Goal: Go to known website: Access a specific website the user already knows

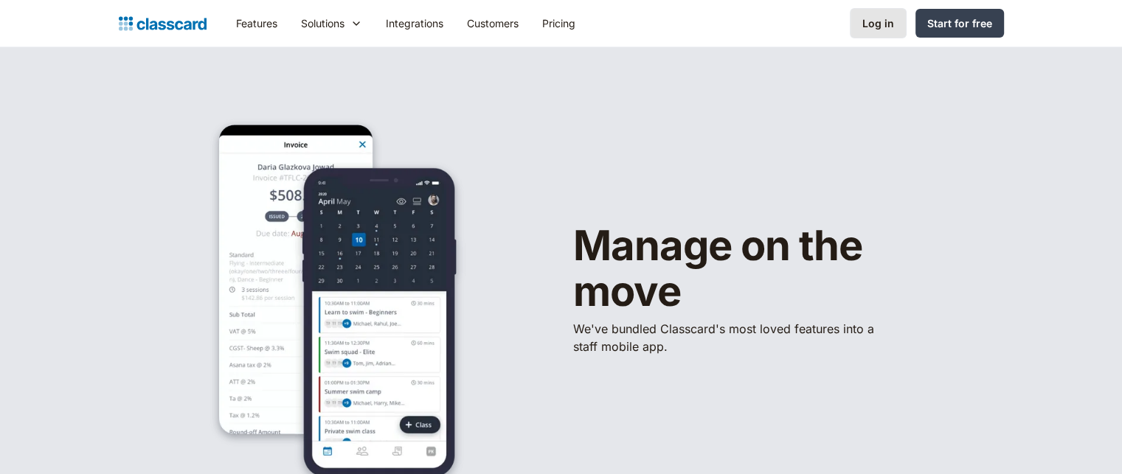
click at [888, 34] on link "Log in" at bounding box center [878, 23] width 57 height 30
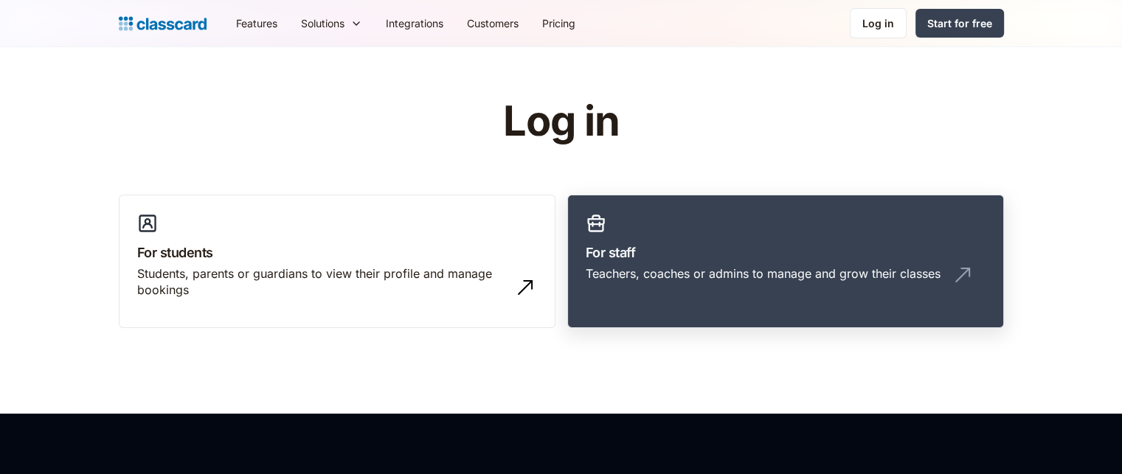
click at [604, 240] on link "For staff Teachers, coaches or admins to manage and grow their classes" at bounding box center [785, 262] width 437 height 134
